Goal: Task Accomplishment & Management: Use online tool/utility

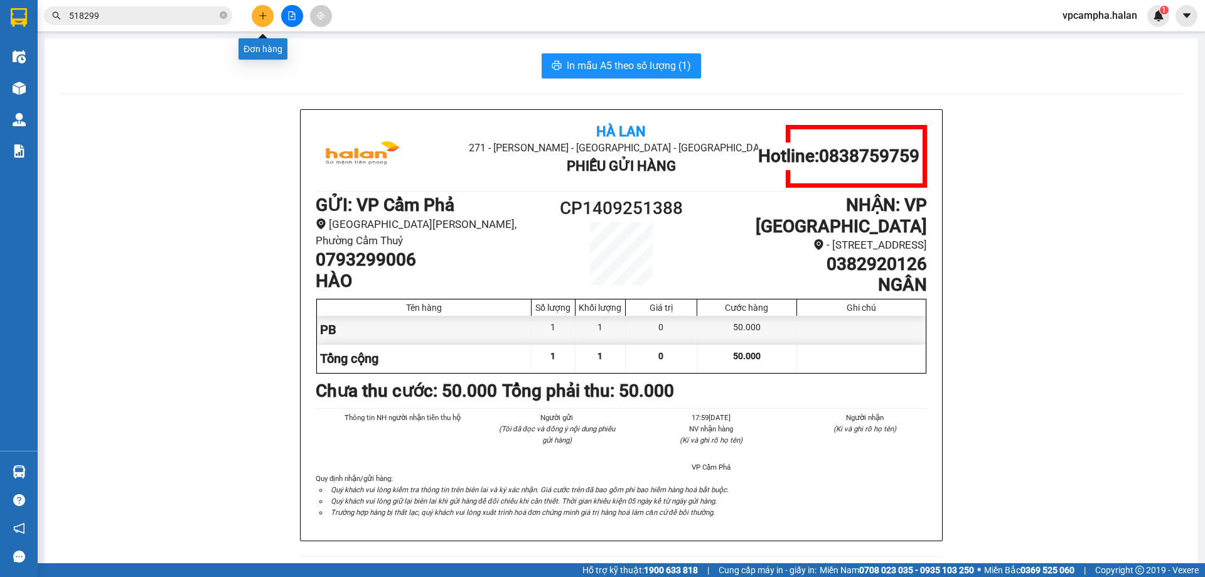
click at [265, 20] on button at bounding box center [263, 16] width 22 height 22
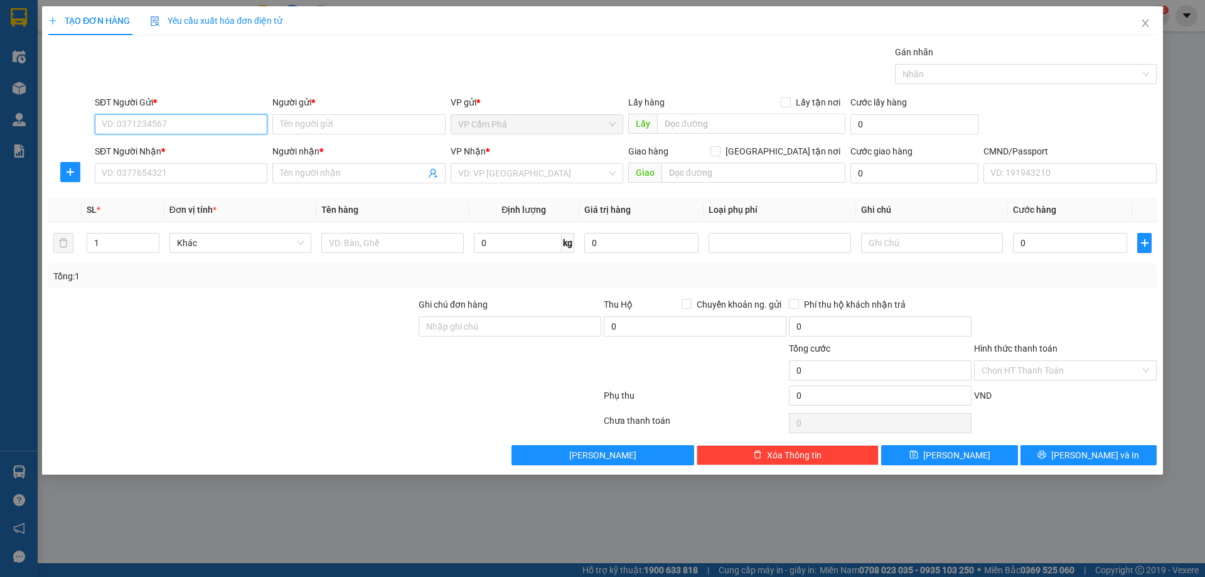
paste input "0916556779"
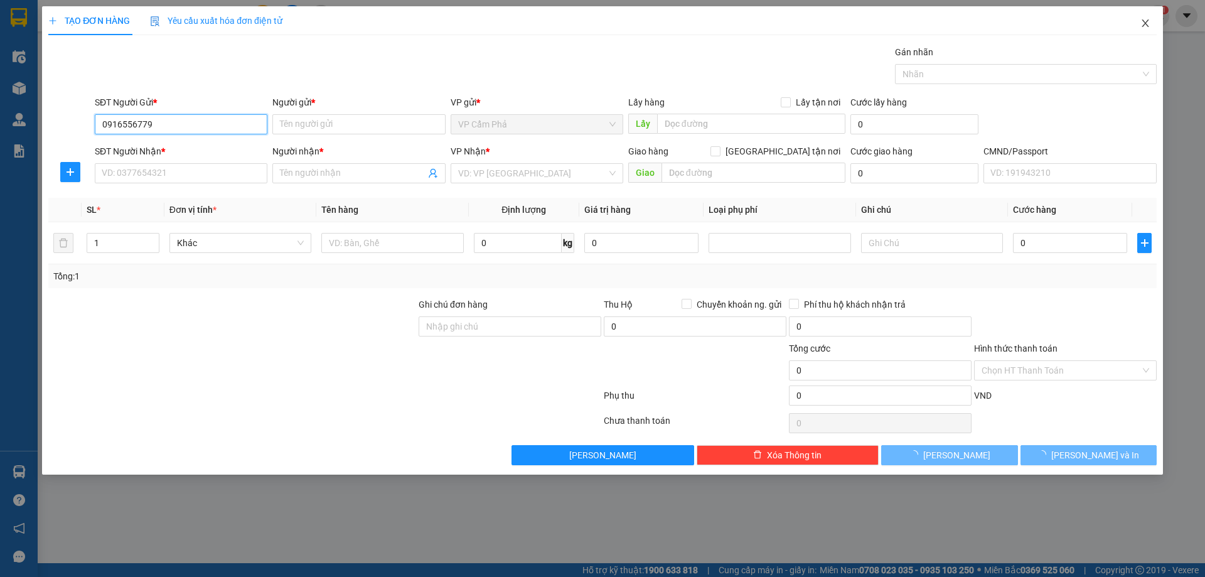
type input "0916556779"
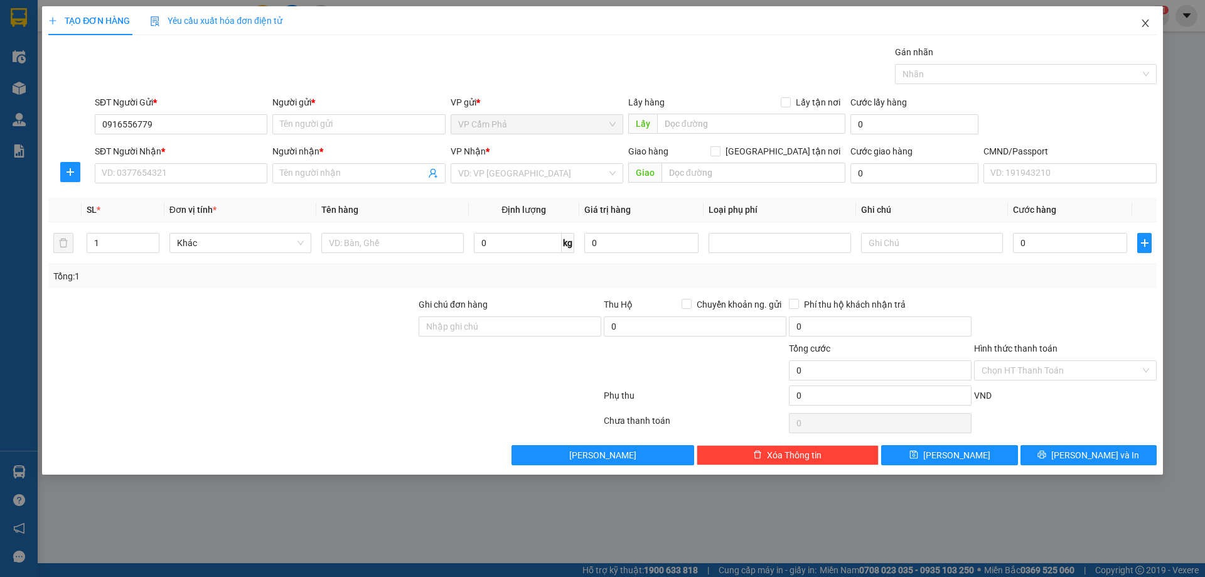
drag, startPoint x: 1146, startPoint y: 25, endPoint x: 626, endPoint y: 29, distance: 519.5
click at [1146, 26] on icon "close" at bounding box center [1144, 23] width 7 height 8
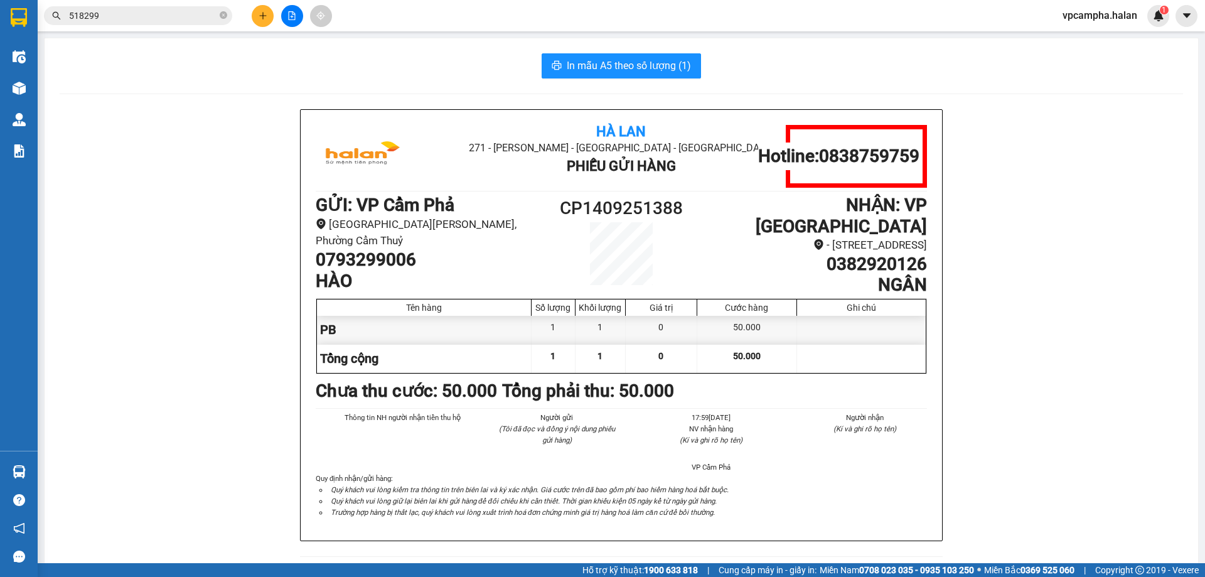
click at [176, 17] on input "518299" at bounding box center [143, 16] width 148 height 14
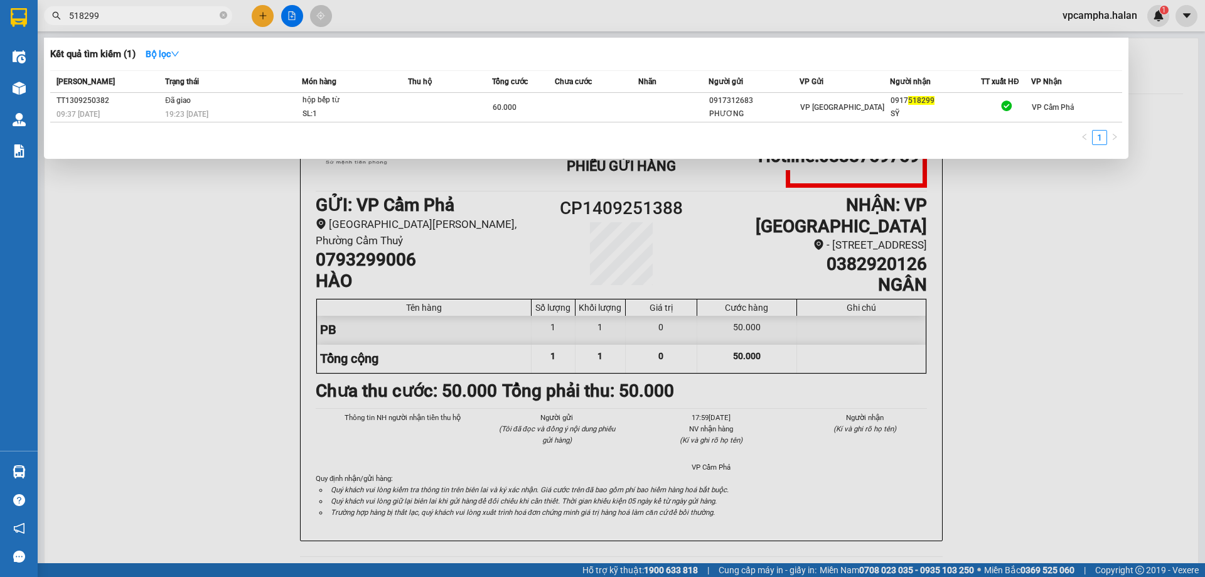
click at [176, 17] on input "518299" at bounding box center [143, 16] width 148 height 14
paste input "091655677"
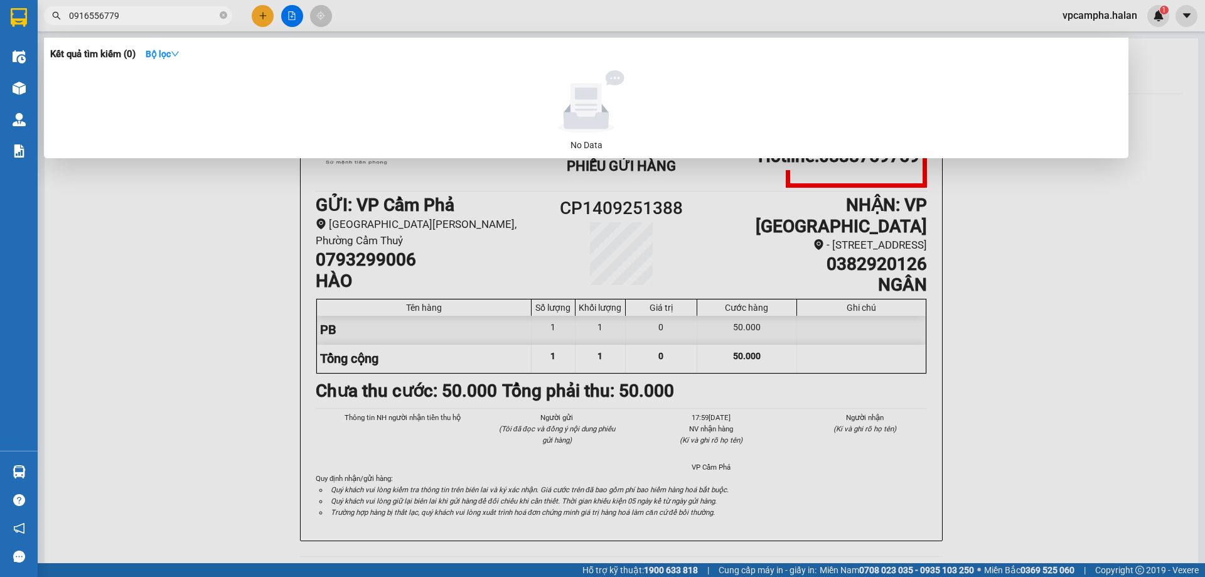
type input "0916556779"
click at [265, 19] on div at bounding box center [602, 288] width 1205 height 577
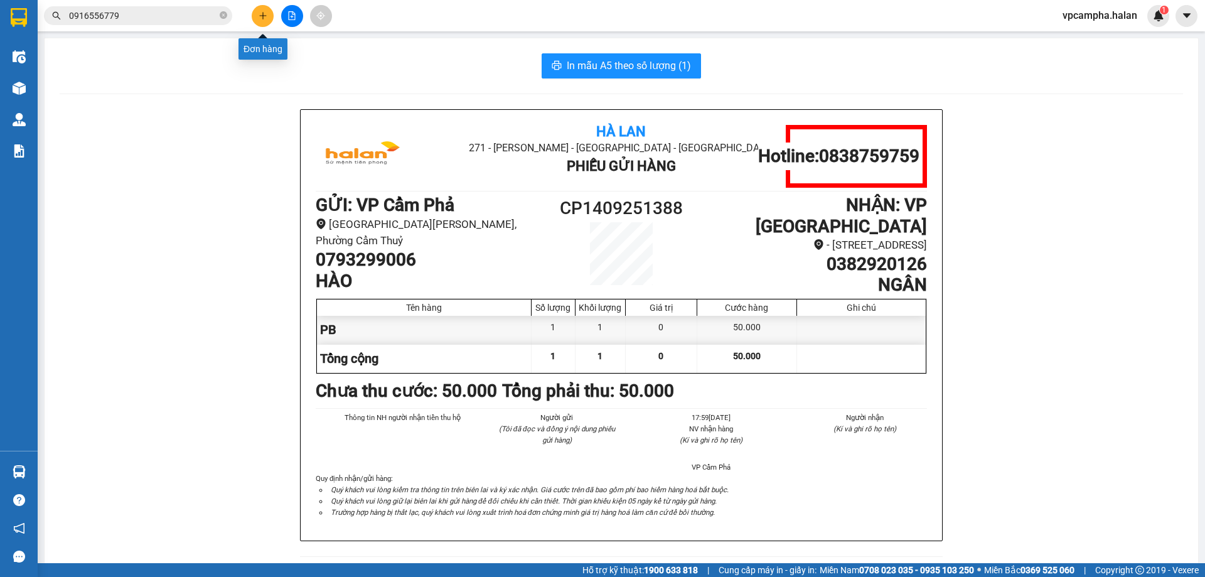
click at [257, 13] on button at bounding box center [263, 16] width 22 height 22
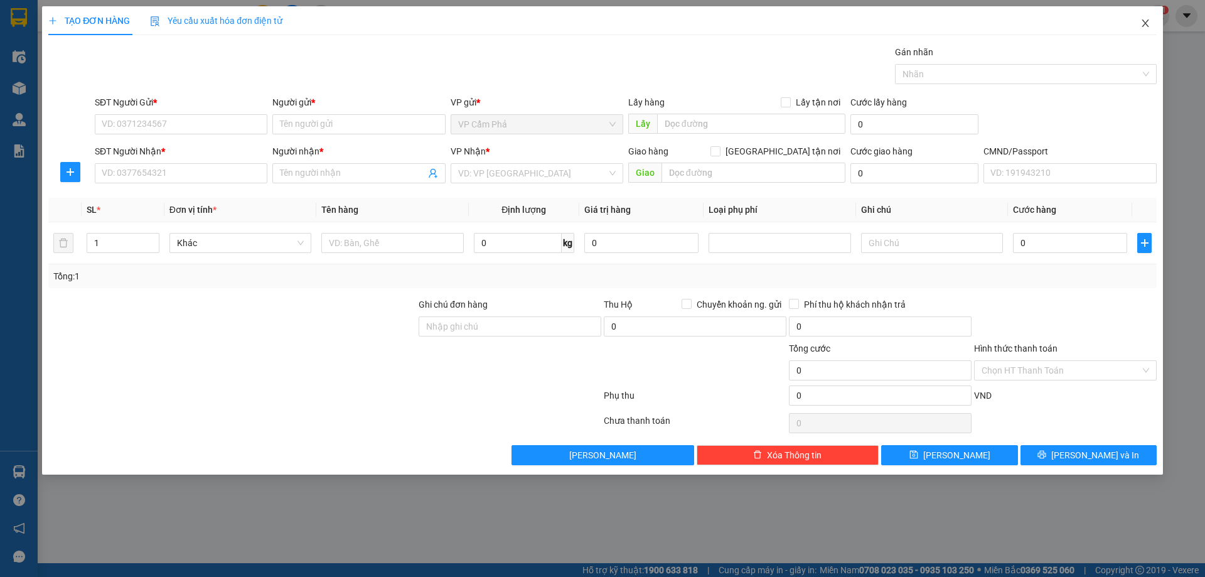
click at [1142, 25] on icon "close" at bounding box center [1145, 23] width 10 height 10
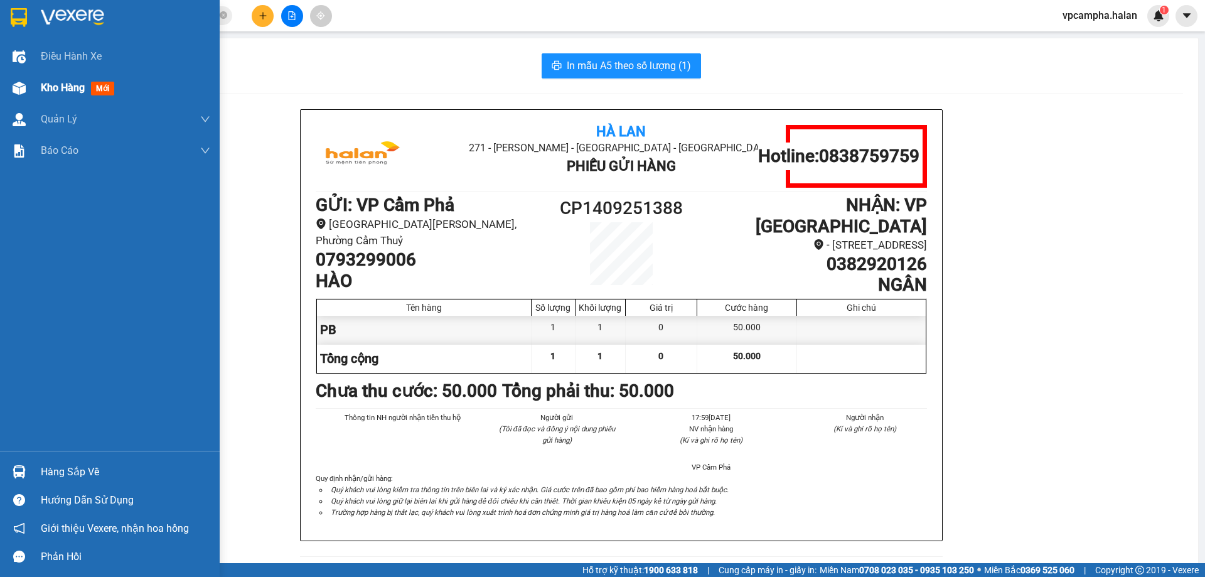
click at [69, 85] on span "Kho hàng" at bounding box center [63, 88] width 44 height 12
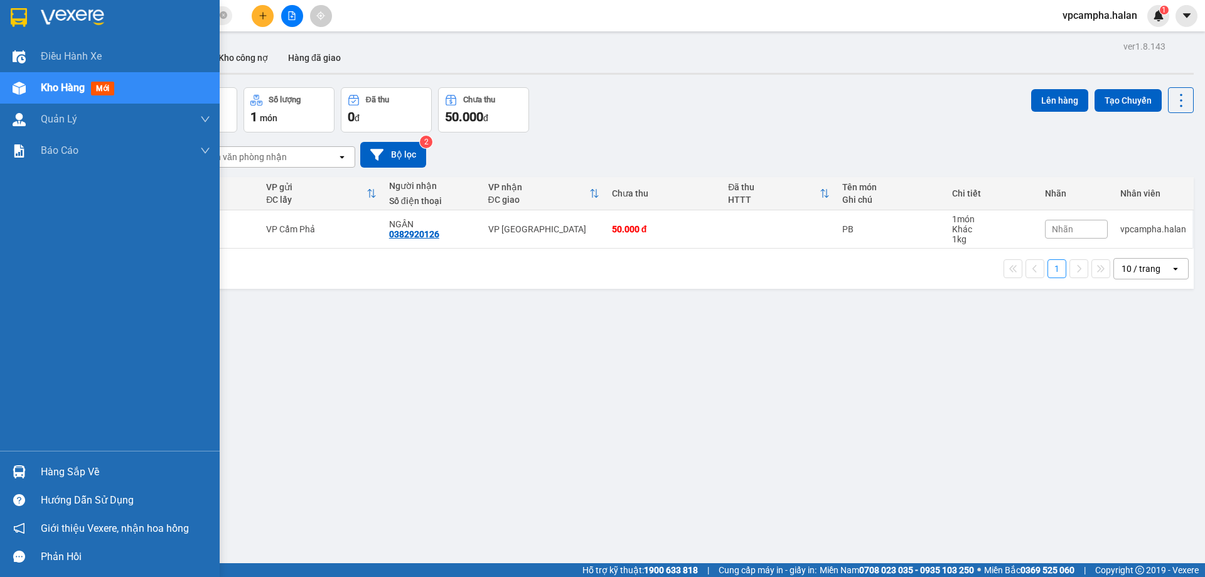
click at [55, 470] on div "Hàng sắp về" at bounding box center [125, 471] width 169 height 19
click at [18, 466] on div "Điều hành xe Kho hàng mới Quản [PERSON_NAME] lý chuyến Quản lý kiểm kho Báo cáo…" at bounding box center [110, 288] width 220 height 577
click at [18, 466] on img at bounding box center [19, 471] width 13 height 13
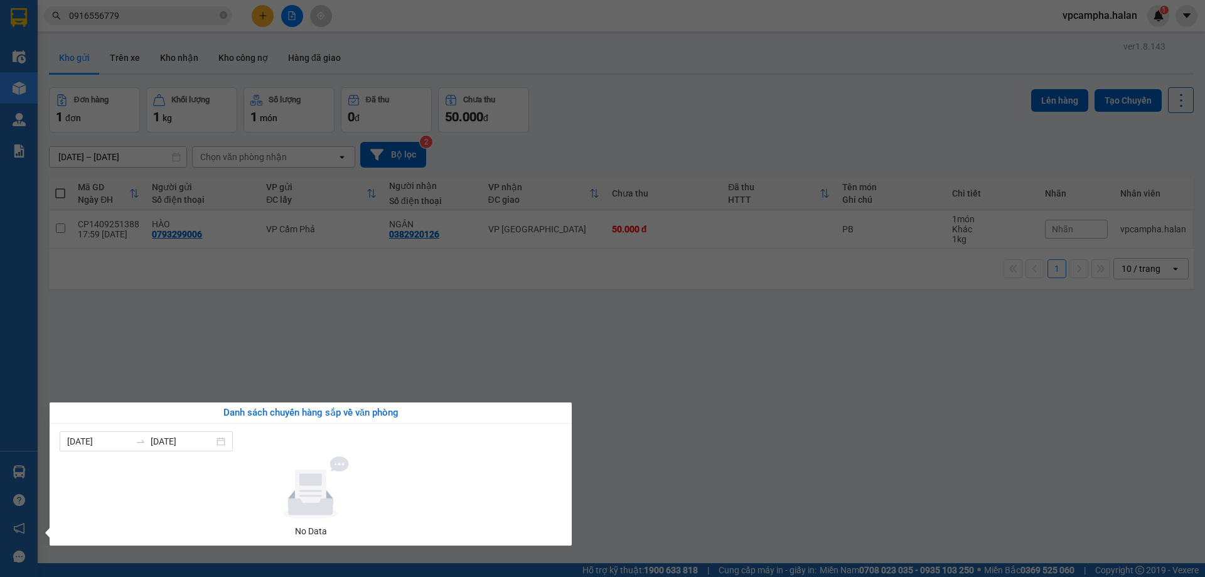
click at [261, 15] on section "Kết quả tìm kiếm ( 0 ) Bộ lọc No Data 0916556779 vpcampha.halan 1 Điều hành xe …" at bounding box center [602, 288] width 1205 height 577
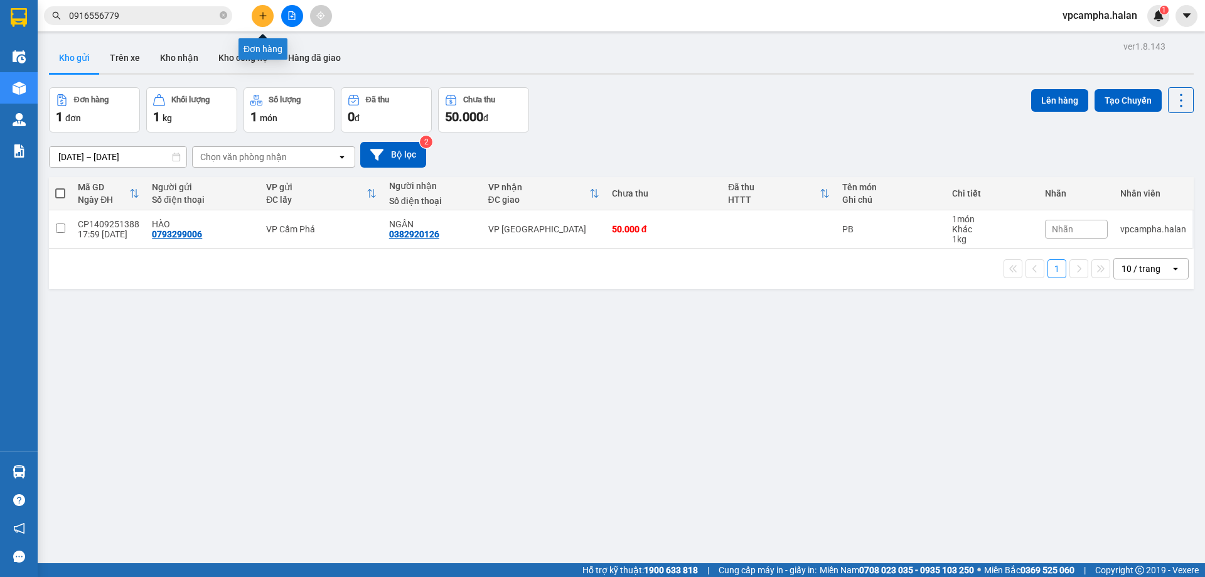
click at [261, 15] on icon "plus" at bounding box center [262, 15] width 9 height 9
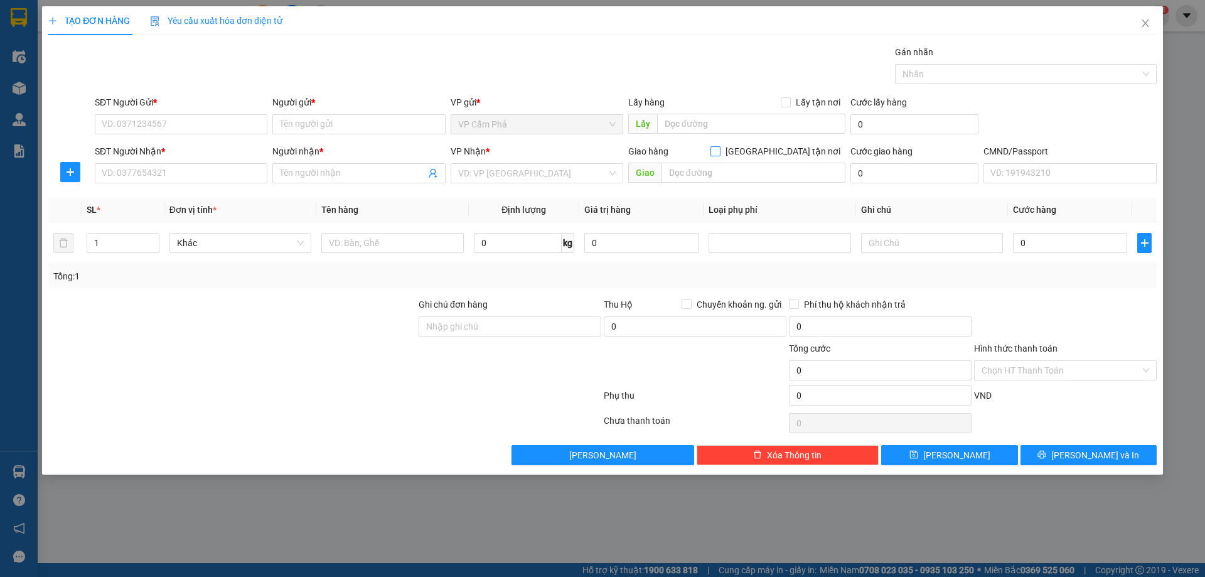
click at [719, 147] on input "[GEOGRAPHIC_DATA] tận nơi" at bounding box center [714, 150] width 9 height 9
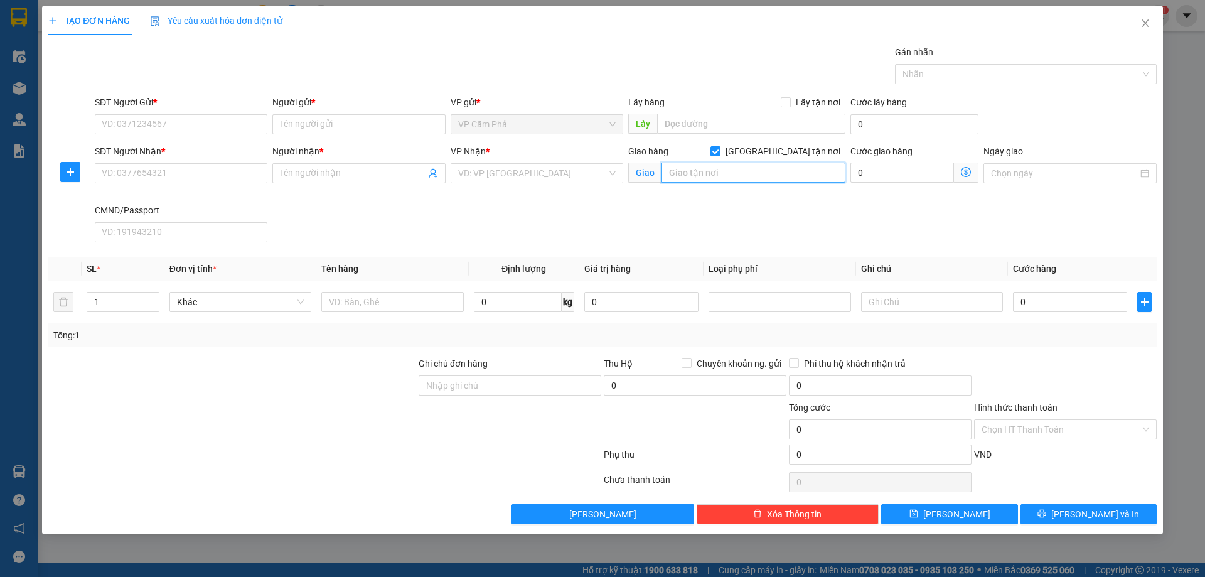
click at [774, 171] on input "text" at bounding box center [753, 172] width 184 height 20
click at [537, 390] on input "Ghi chú đơn hàng" at bounding box center [509, 385] width 183 height 20
click at [719, 151] on input "[GEOGRAPHIC_DATA] tận nơi" at bounding box center [714, 150] width 9 height 9
checkbox input "false"
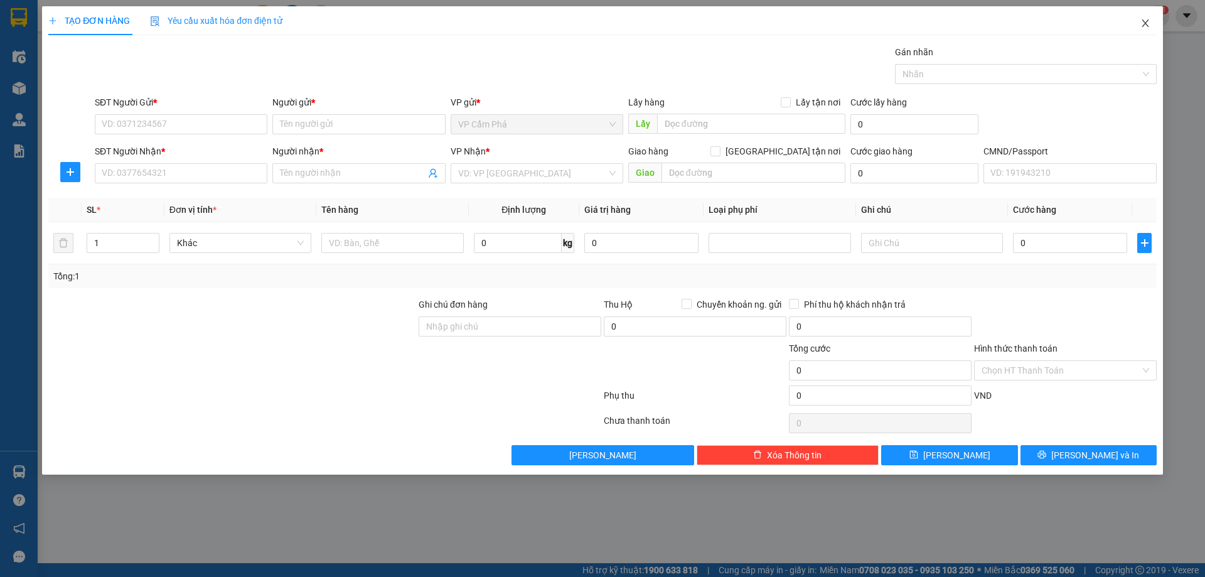
click at [1149, 20] on icon "close" at bounding box center [1145, 23] width 10 height 10
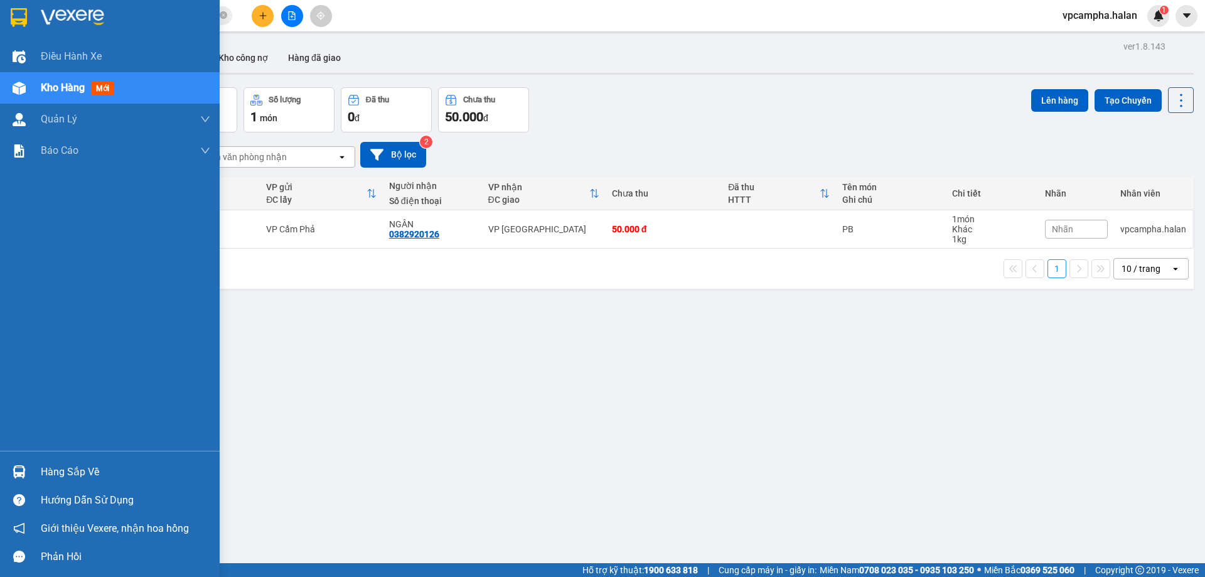
click at [17, 466] on img at bounding box center [19, 471] width 13 height 13
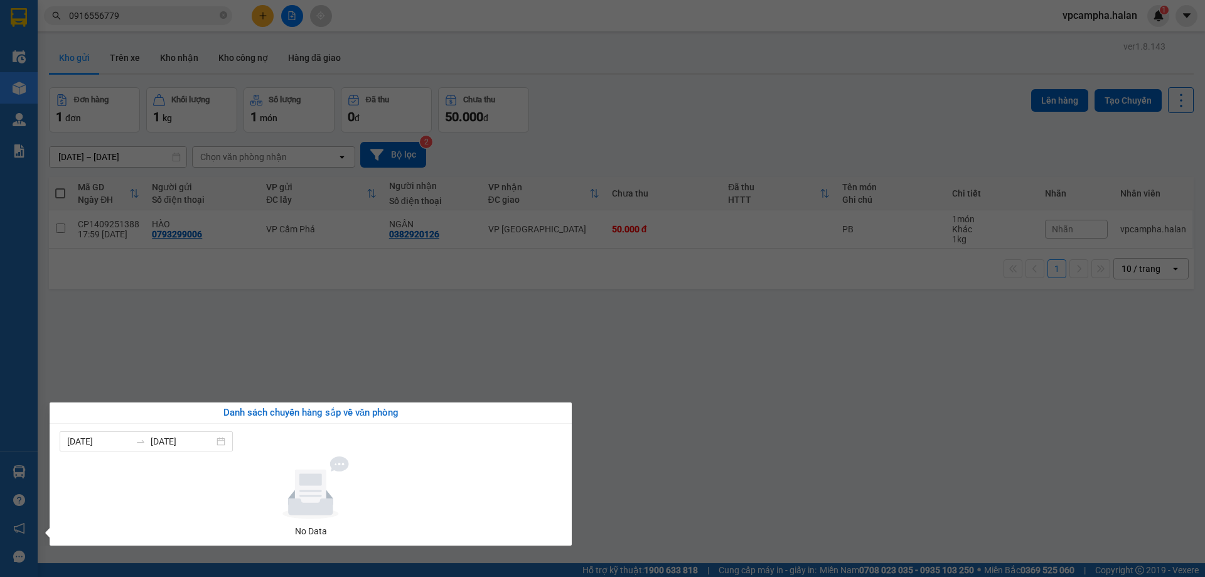
click at [167, 12] on section "Kết quả tìm kiếm ( 0 ) Bộ lọc No Data 0916556779 vpcampha.halan 1 Điều hành xe …" at bounding box center [602, 288] width 1205 height 577
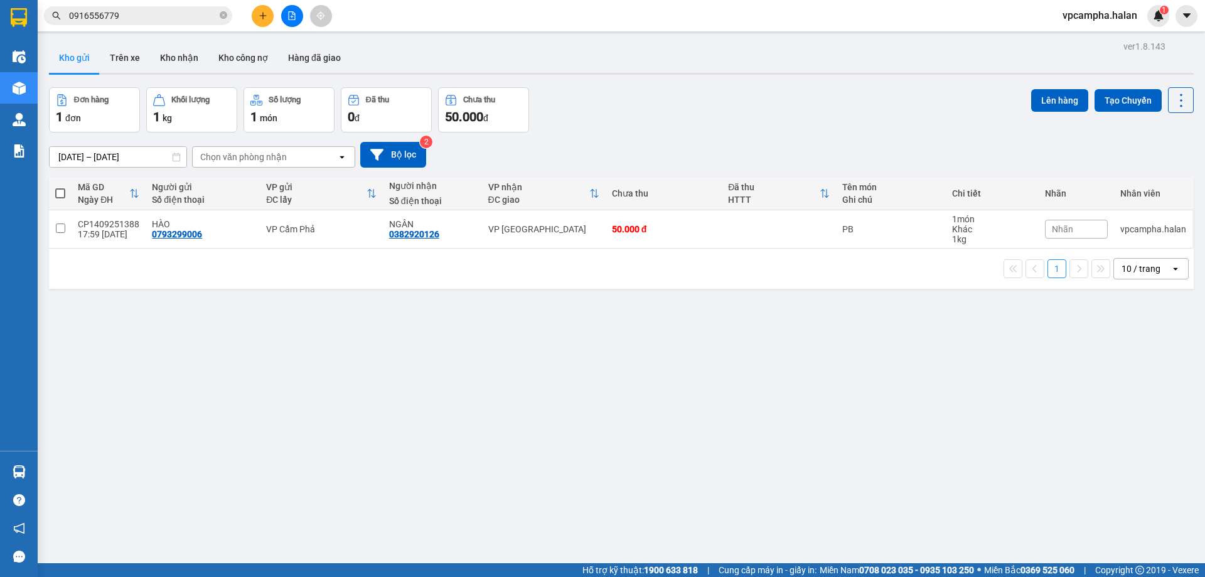
click at [167, 12] on input "0916556779" at bounding box center [143, 16] width 148 height 14
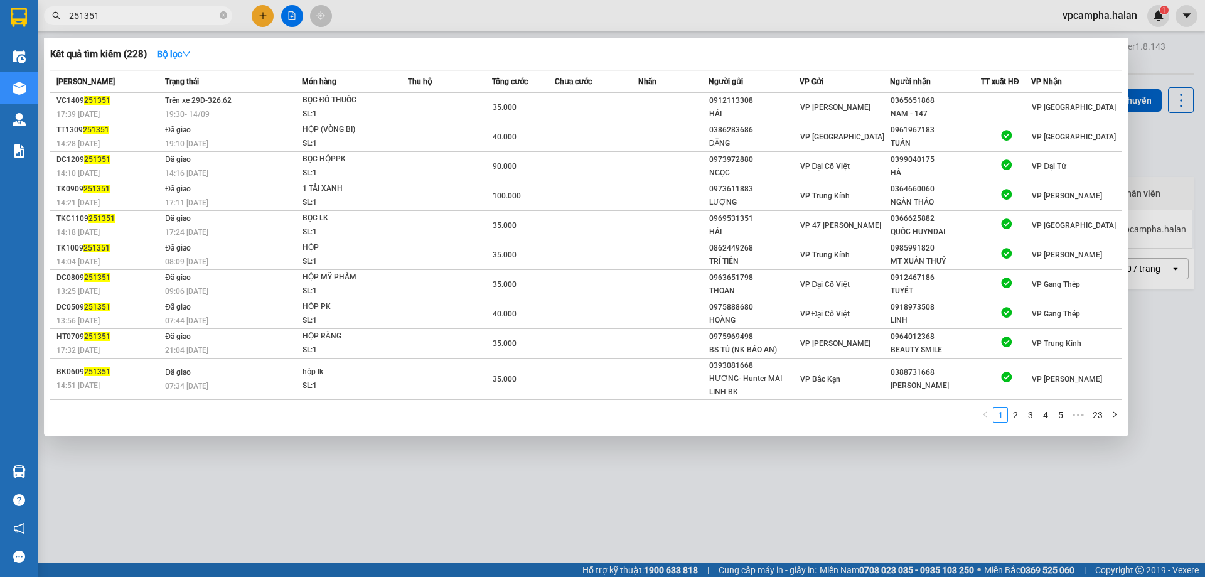
type input "251351"
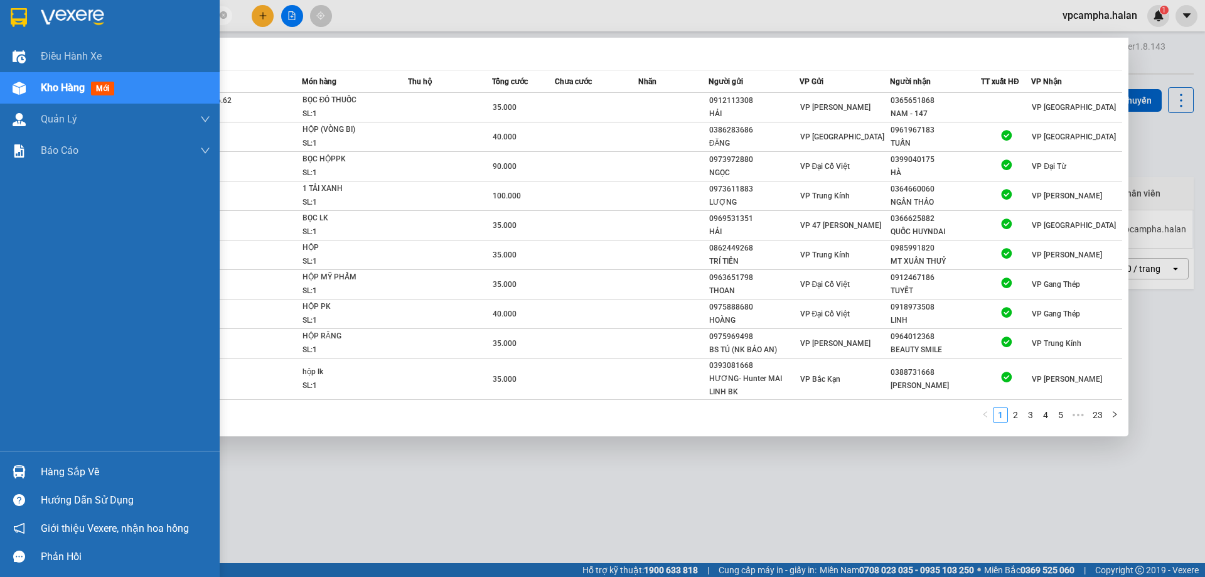
drag, startPoint x: 36, startPoint y: 457, endPoint x: 9, endPoint y: 467, distance: 28.4
click at [28, 462] on div "Hàng sắp về Hướng dẫn sử dụng Giới thiệu Vexere, nhận hoa hồng Phản hồi" at bounding box center [110, 510] width 220 height 120
click at [10, 468] on div at bounding box center [19, 471] width 22 height 22
